Goal: Transaction & Acquisition: Book appointment/travel/reservation

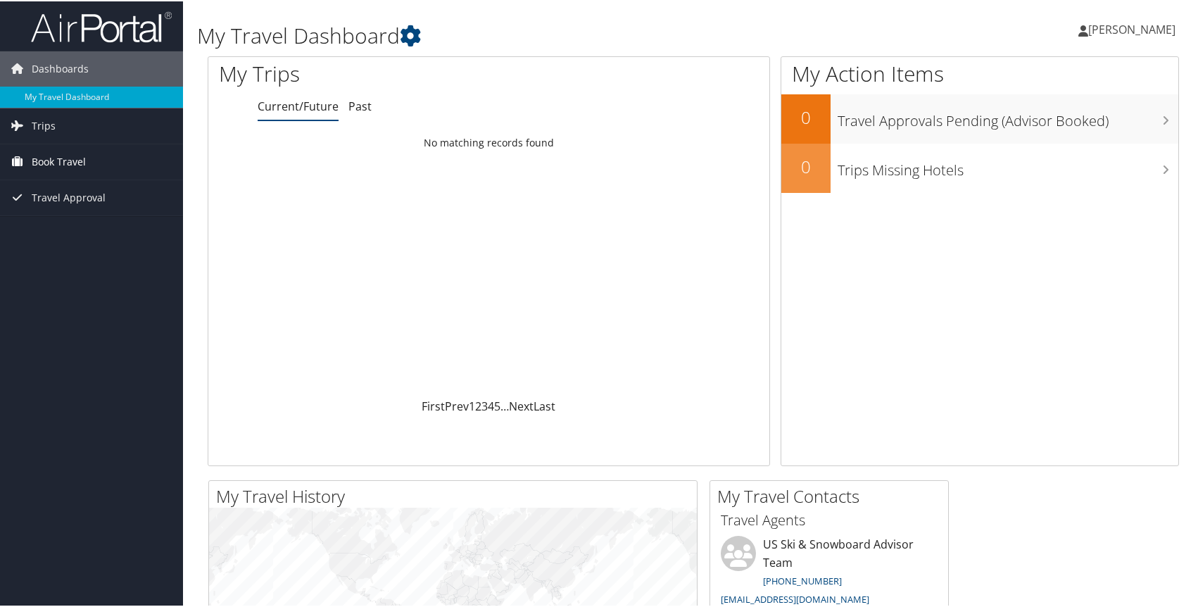
click at [65, 163] on span "Book Travel" at bounding box center [59, 160] width 54 height 35
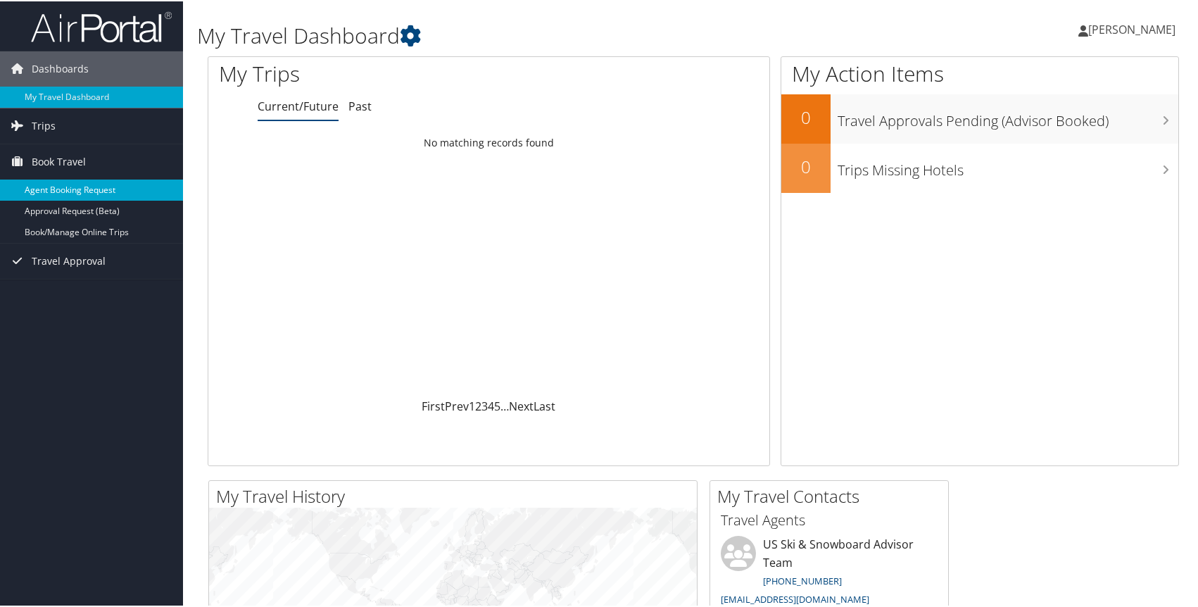
click at [67, 187] on link "Agent Booking Request" at bounding box center [91, 188] width 183 height 21
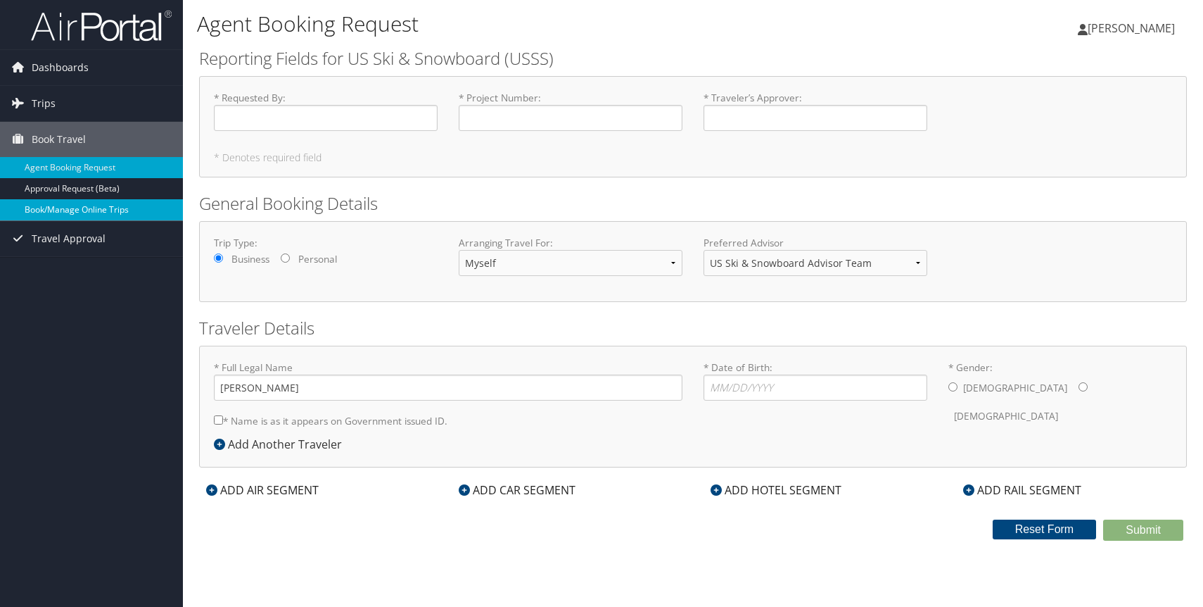
click at [42, 211] on link "Book/Manage Online Trips" at bounding box center [91, 209] width 183 height 21
